Goal: Task Accomplishment & Management: Manage account settings

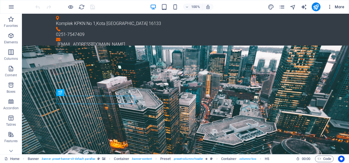
click at [332, 8] on icon "button" at bounding box center [329, 6] width 5 height 5
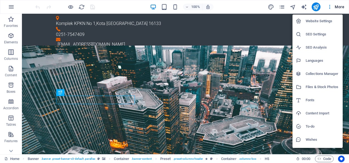
click at [328, 21] on h6 "Website Settings" at bounding box center [323, 21] width 34 height 7
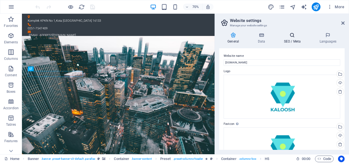
click at [293, 42] on h4 "SEO / Meta" at bounding box center [293, 38] width 36 height 12
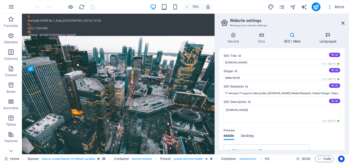
click at [328, 36] on icon at bounding box center [327, 34] width 33 height 5
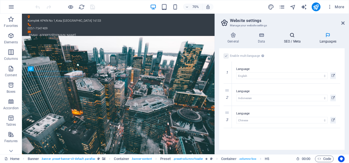
click at [292, 38] on h4 "SEO / Meta" at bounding box center [293, 38] width 36 height 12
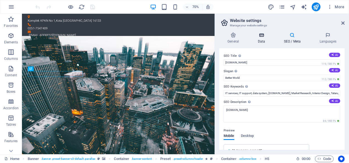
click at [260, 39] on h4 "Data" at bounding box center [262, 38] width 26 height 12
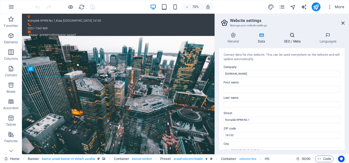
click at [297, 40] on h4 "SEO / Meta" at bounding box center [293, 38] width 36 height 12
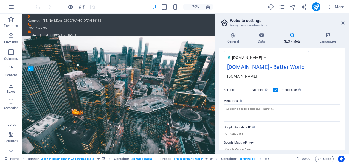
scroll to position [100, 0]
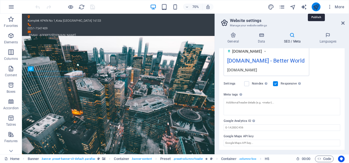
click at [315, 7] on icon "publish" at bounding box center [316, 7] width 6 height 6
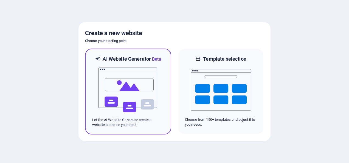
click at [161, 78] on div at bounding box center [128, 90] width 72 height 55
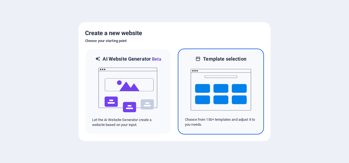
click at [230, 88] on img at bounding box center [221, 89] width 60 height 55
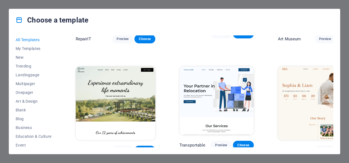
scroll to position [82, 0]
